Goal: Transaction & Acquisition: Purchase product/service

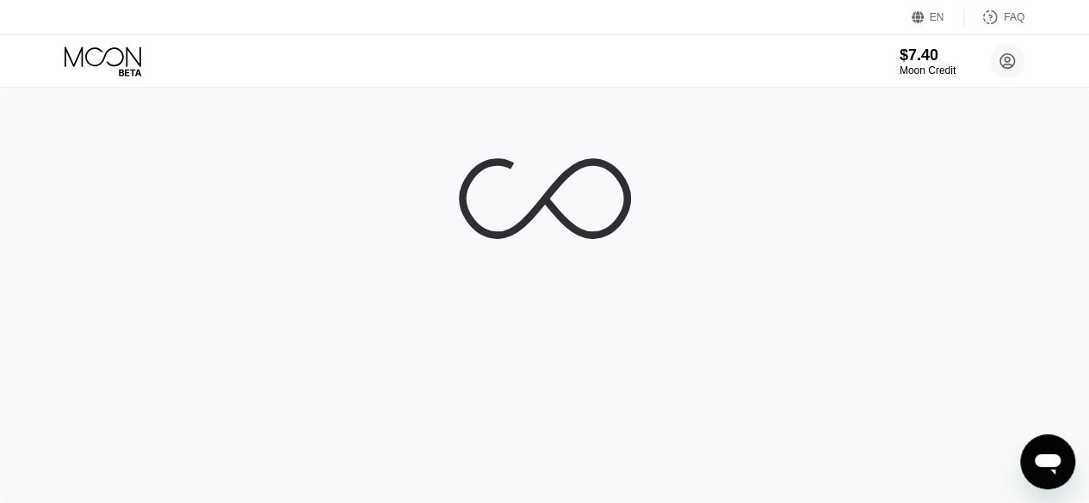
click at [702, 27] on div "EN Language Select an item Save FAQ" at bounding box center [544, 17] width 1089 height 35
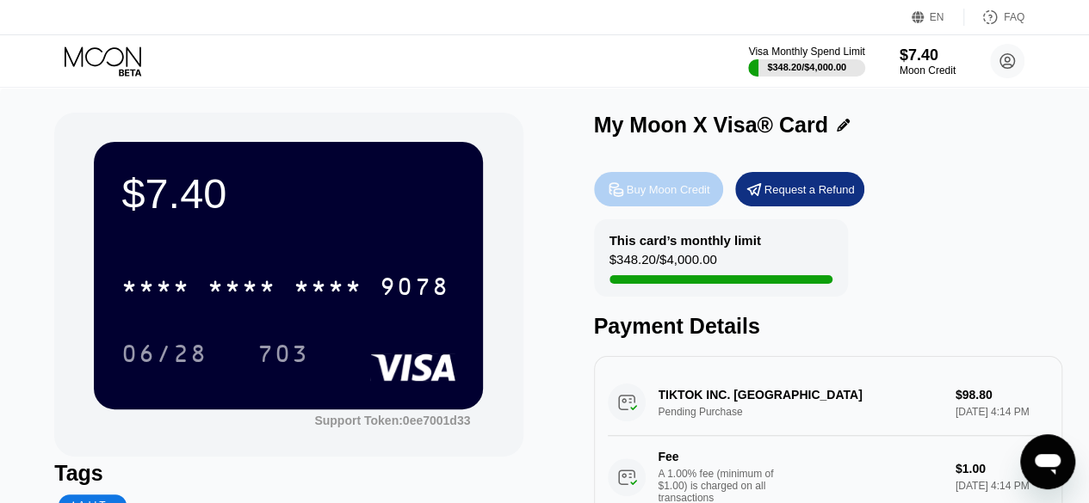
click at [667, 191] on div "Buy Moon Credit" at bounding box center [668, 189] width 83 height 15
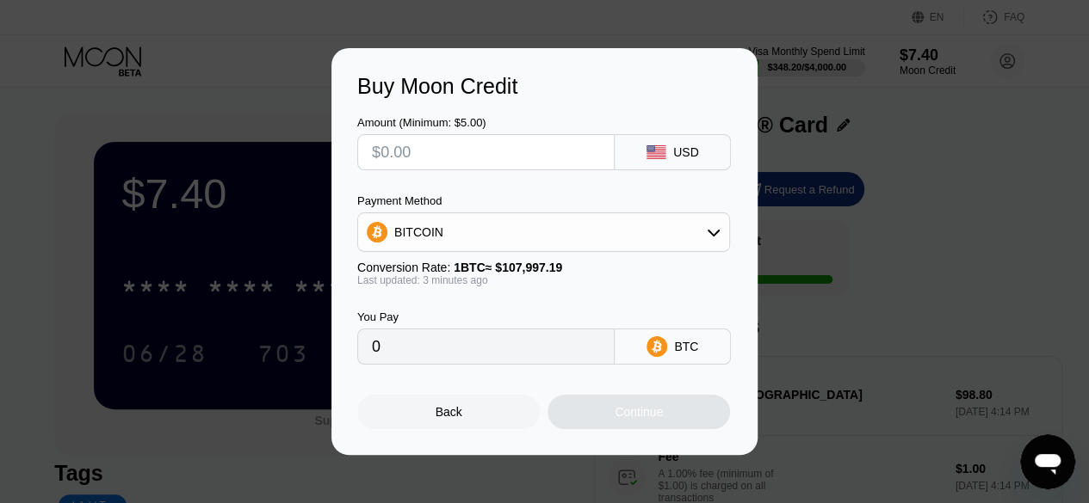
click at [443, 148] on input "text" at bounding box center [486, 152] width 228 height 34
type input "$8"
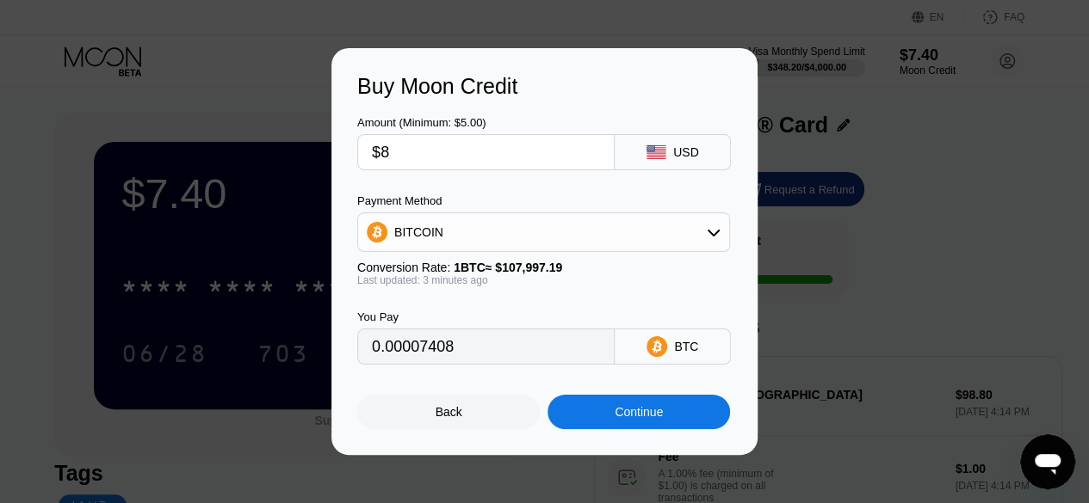
type input "0.00007408"
type input "$80"
type input "0.00074076"
type input "$80"
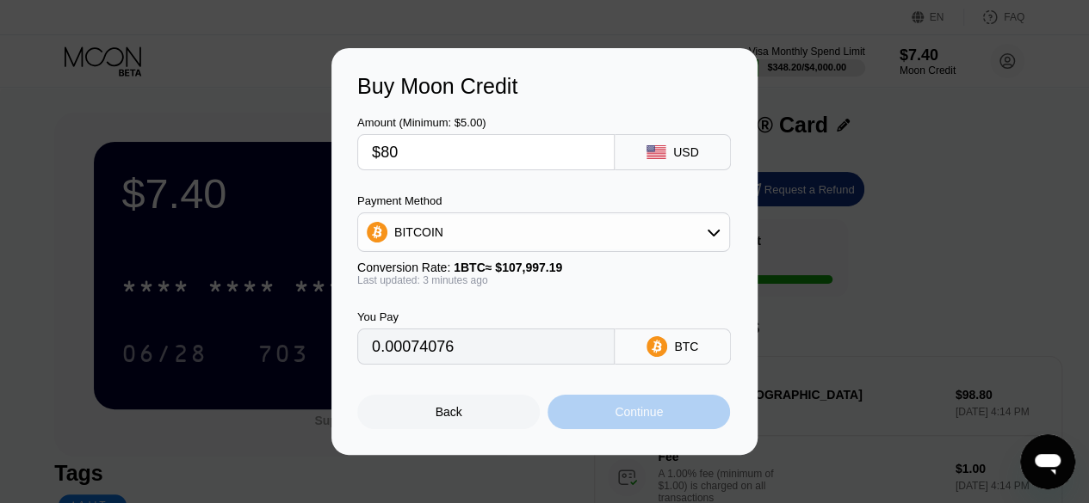
click at [625, 411] on div "Continue" at bounding box center [638, 412] width 48 height 14
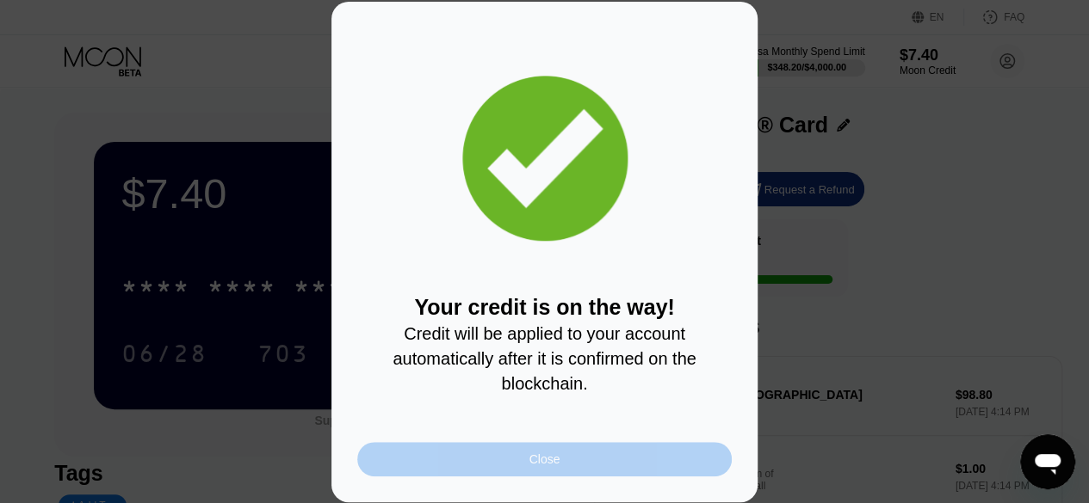
click at [575, 476] on div "Close" at bounding box center [544, 459] width 374 height 34
